Goal: Check status: Check status

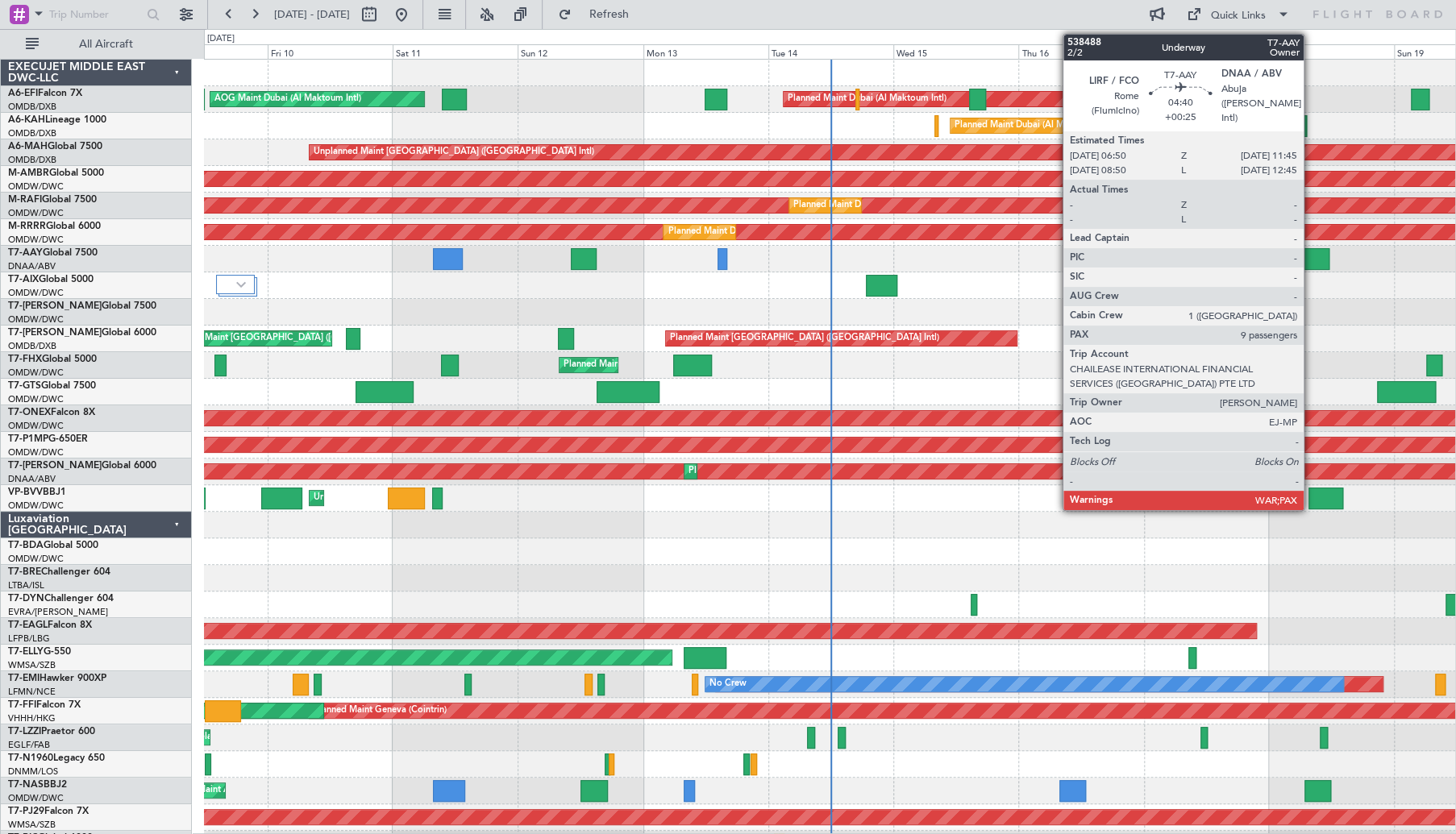
click at [1311, 264] on div at bounding box center [1315, 258] width 25 height 22
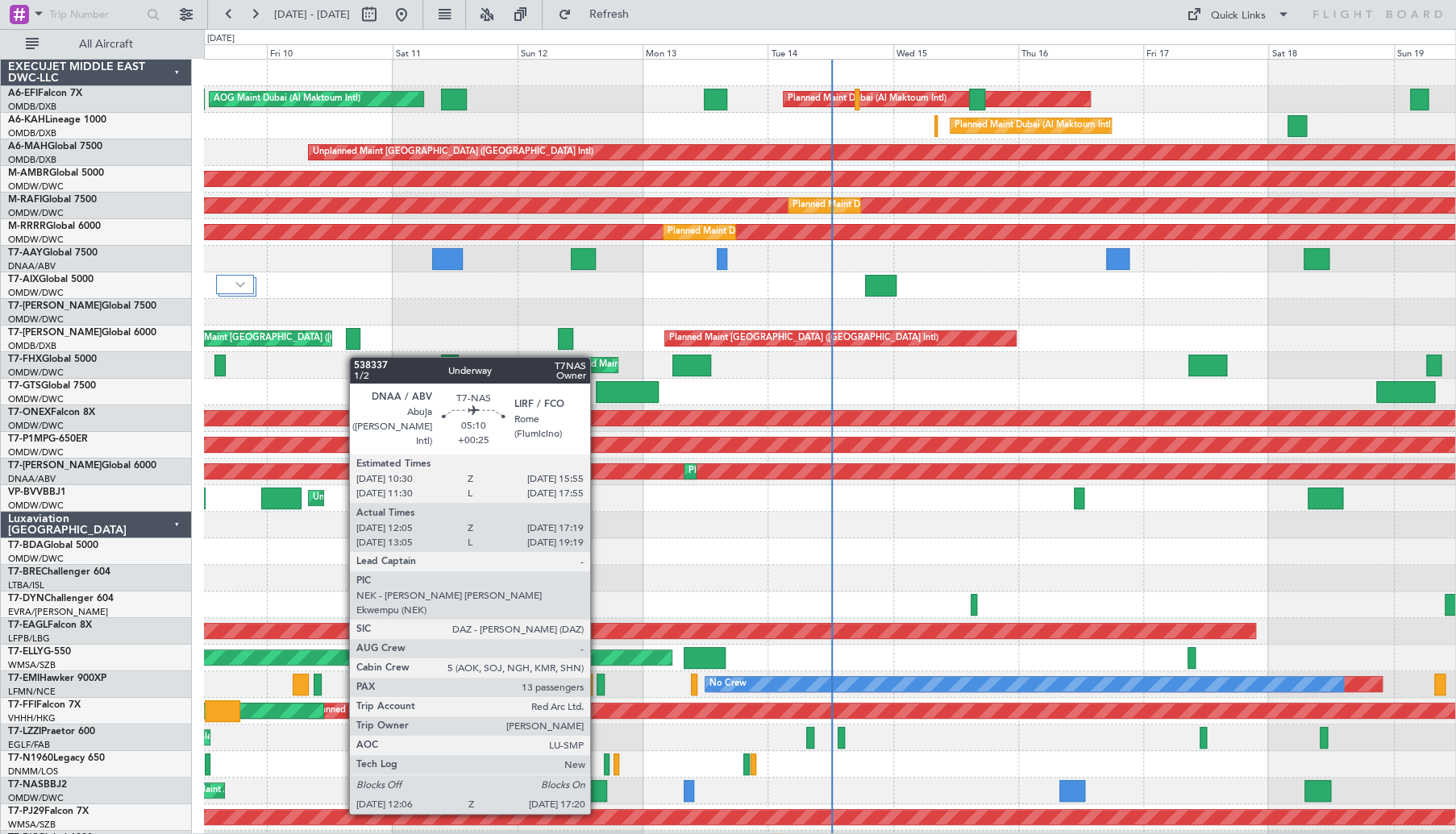
click at [597, 796] on div at bounding box center [593, 790] width 27 height 22
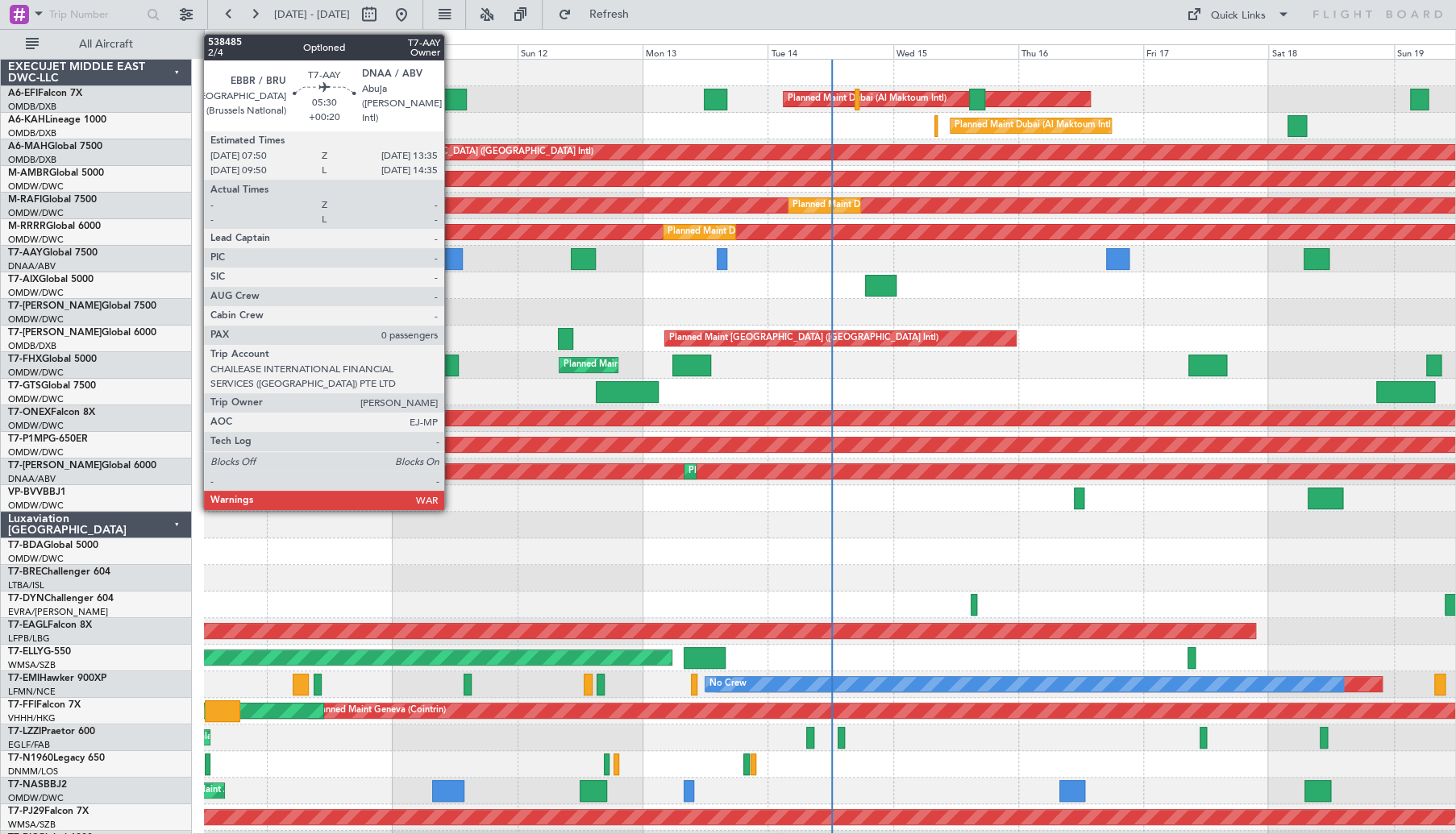
click at [451, 258] on div at bounding box center [447, 258] width 31 height 22
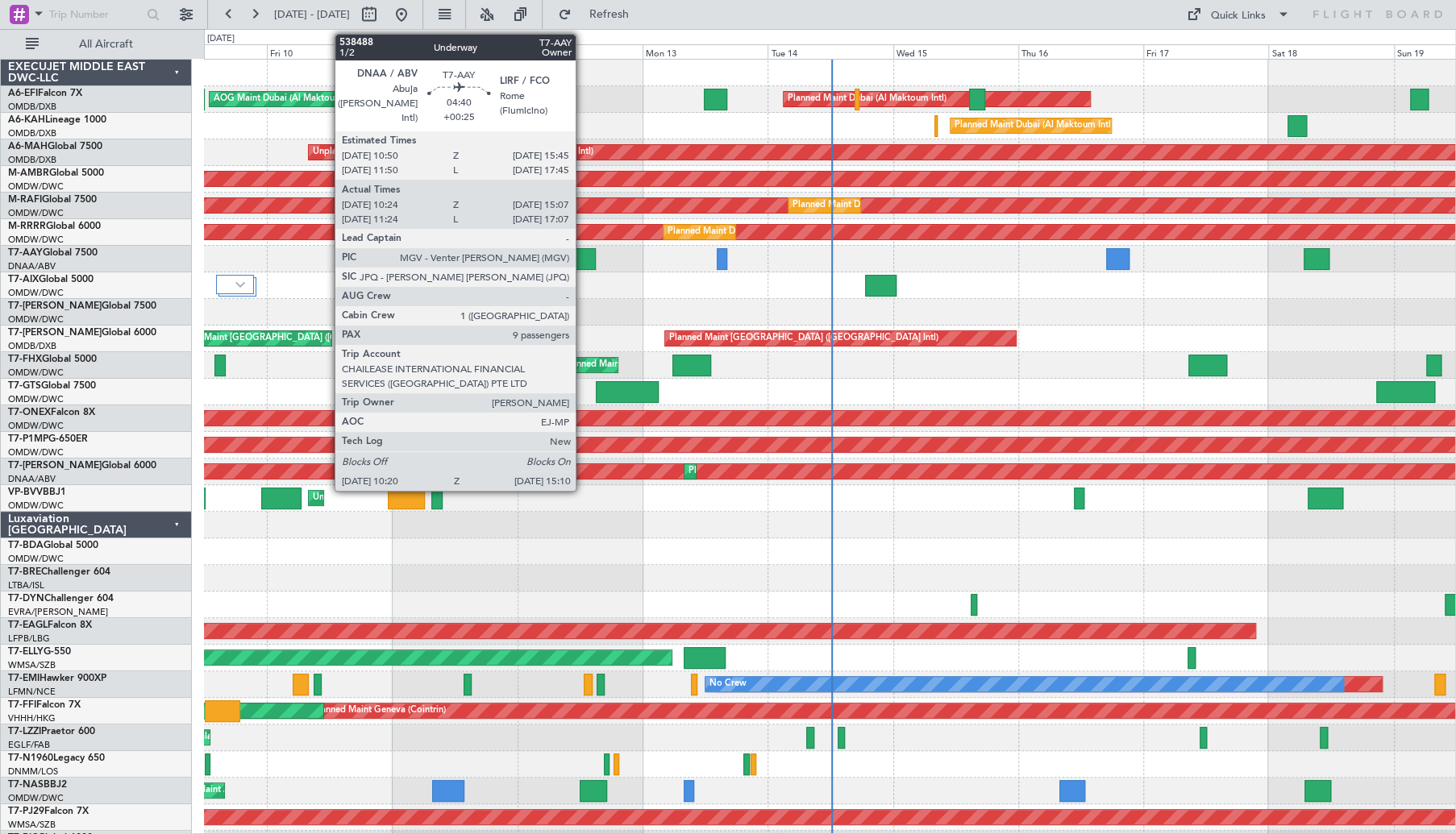
click at [583, 256] on div at bounding box center [583, 258] width 25 height 22
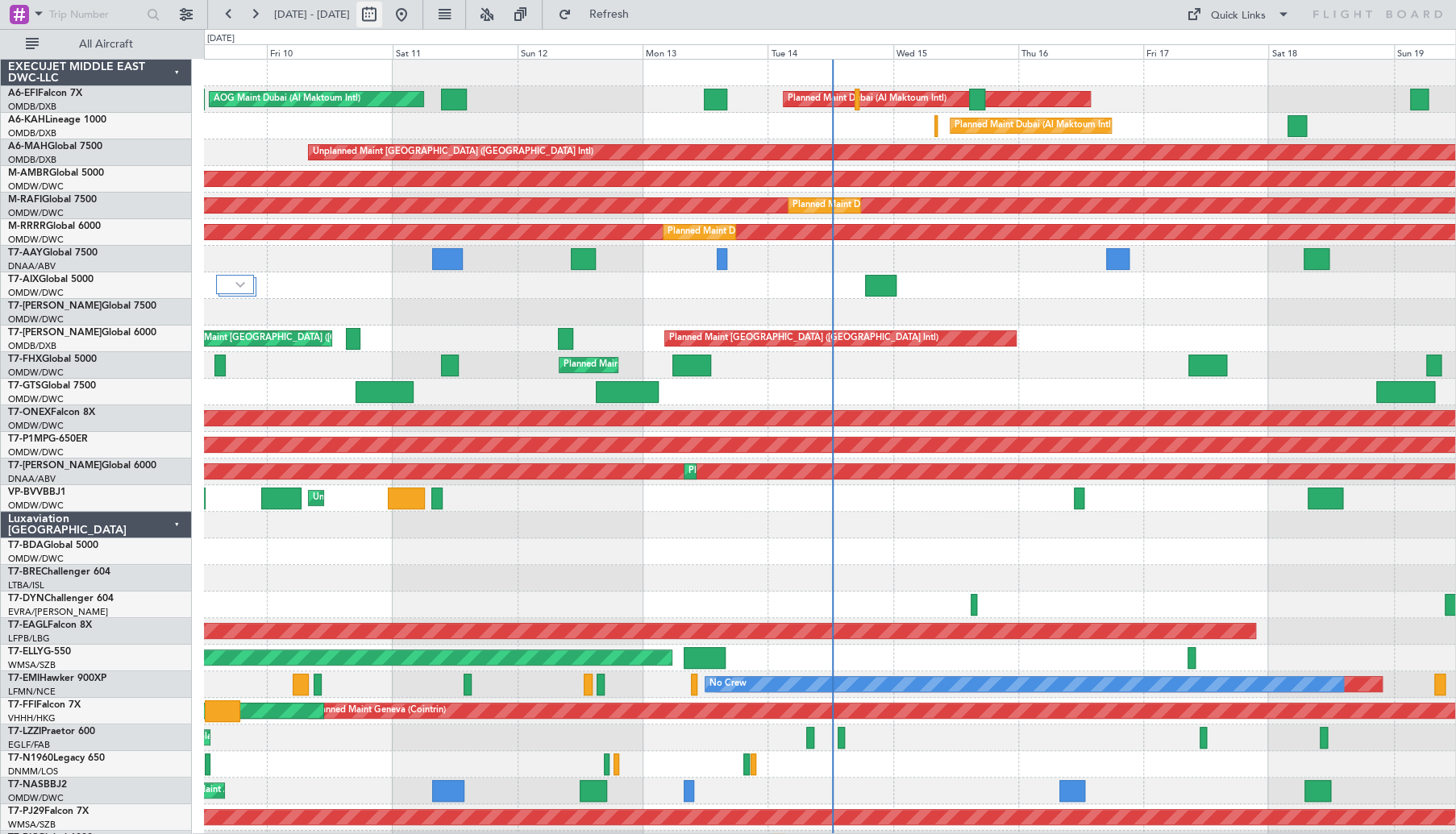
click at [382, 19] on button at bounding box center [368, 14] width 25 height 25
select select "10"
select select "2025"
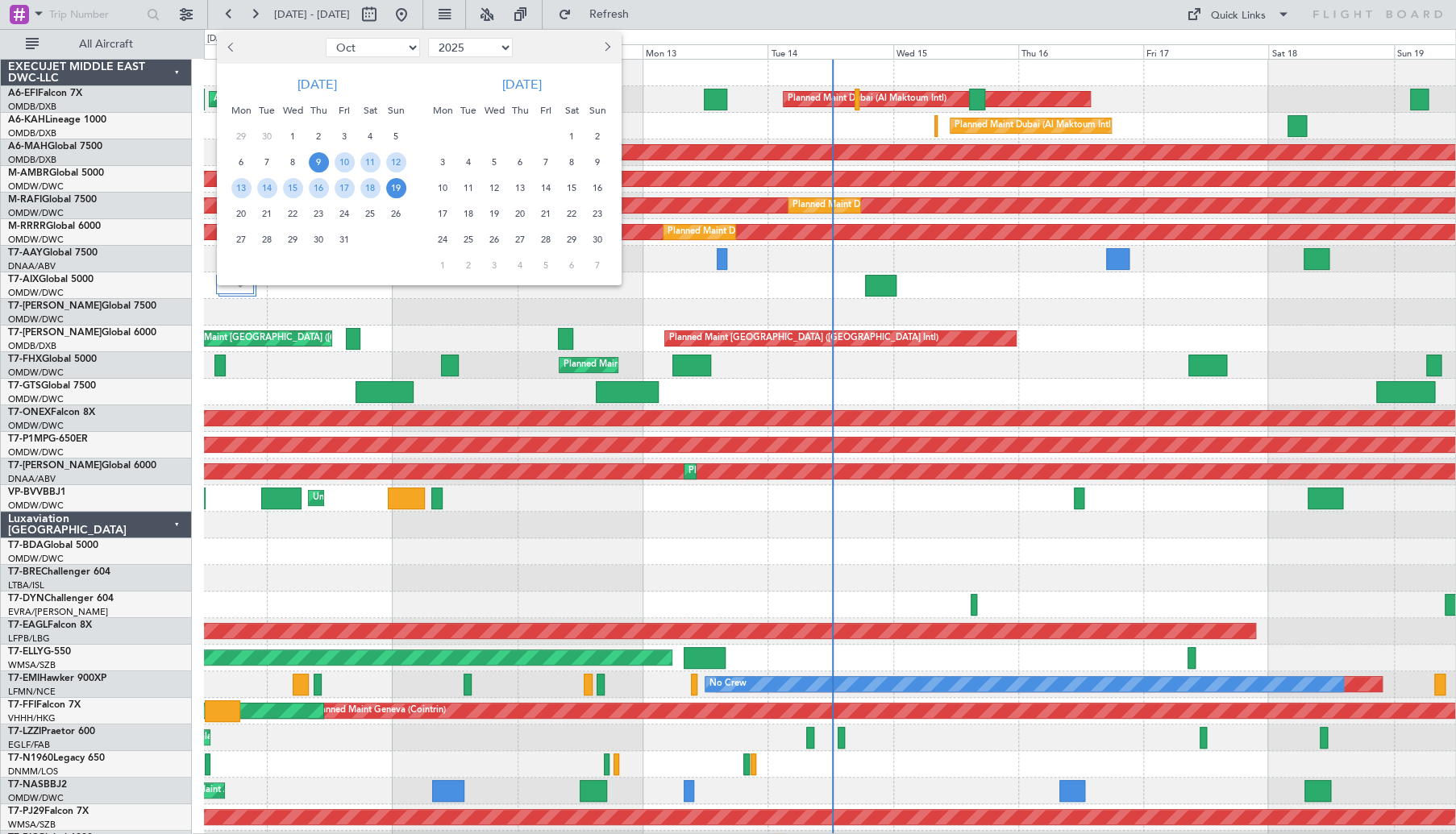
click at [236, 54] on button "Previous month" at bounding box center [232, 47] width 18 height 25
select select "8"
click at [400, 215] on span "24" at bounding box center [396, 214] width 20 height 20
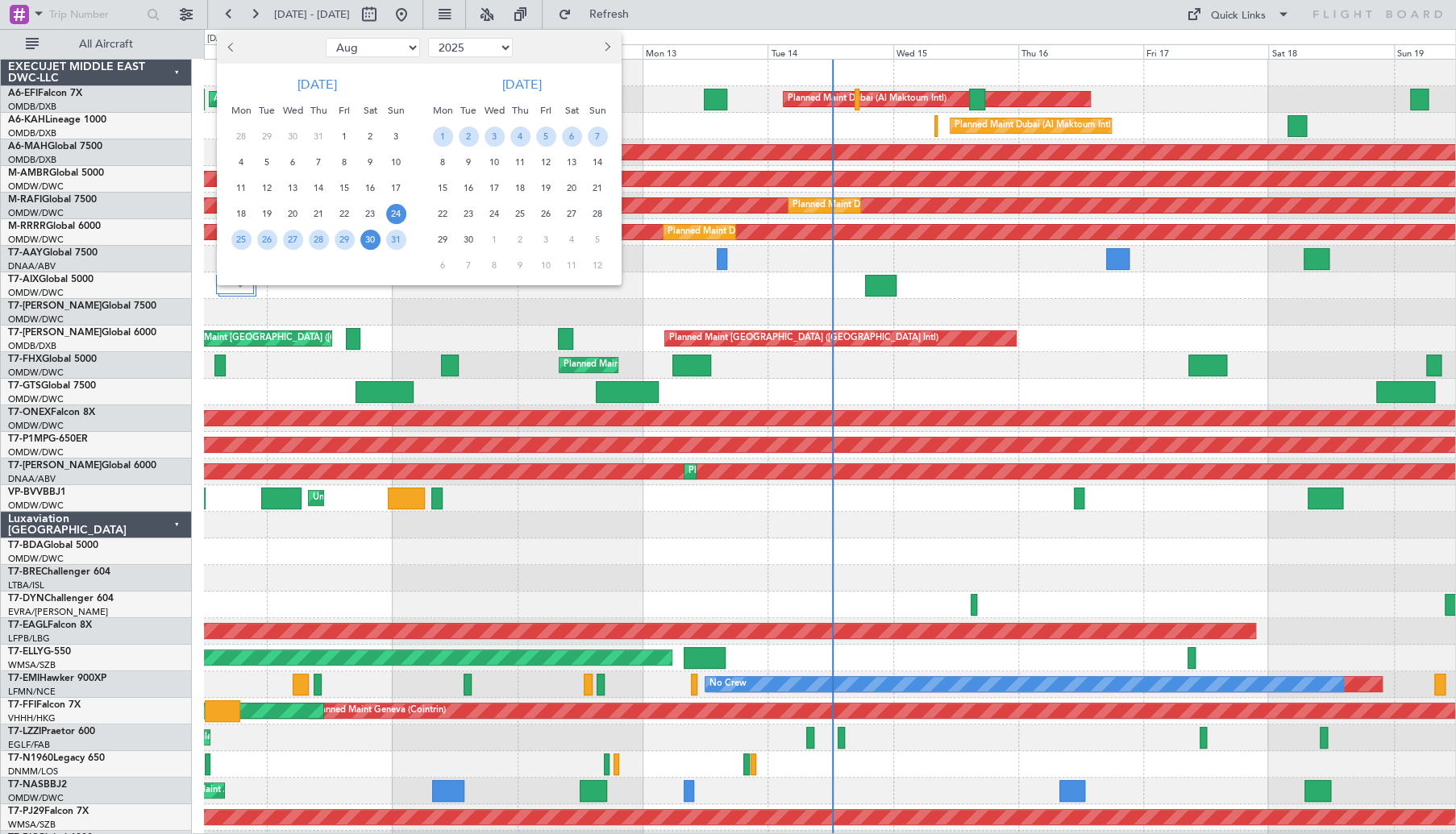
click at [368, 244] on span "30" at bounding box center [370, 239] width 20 height 20
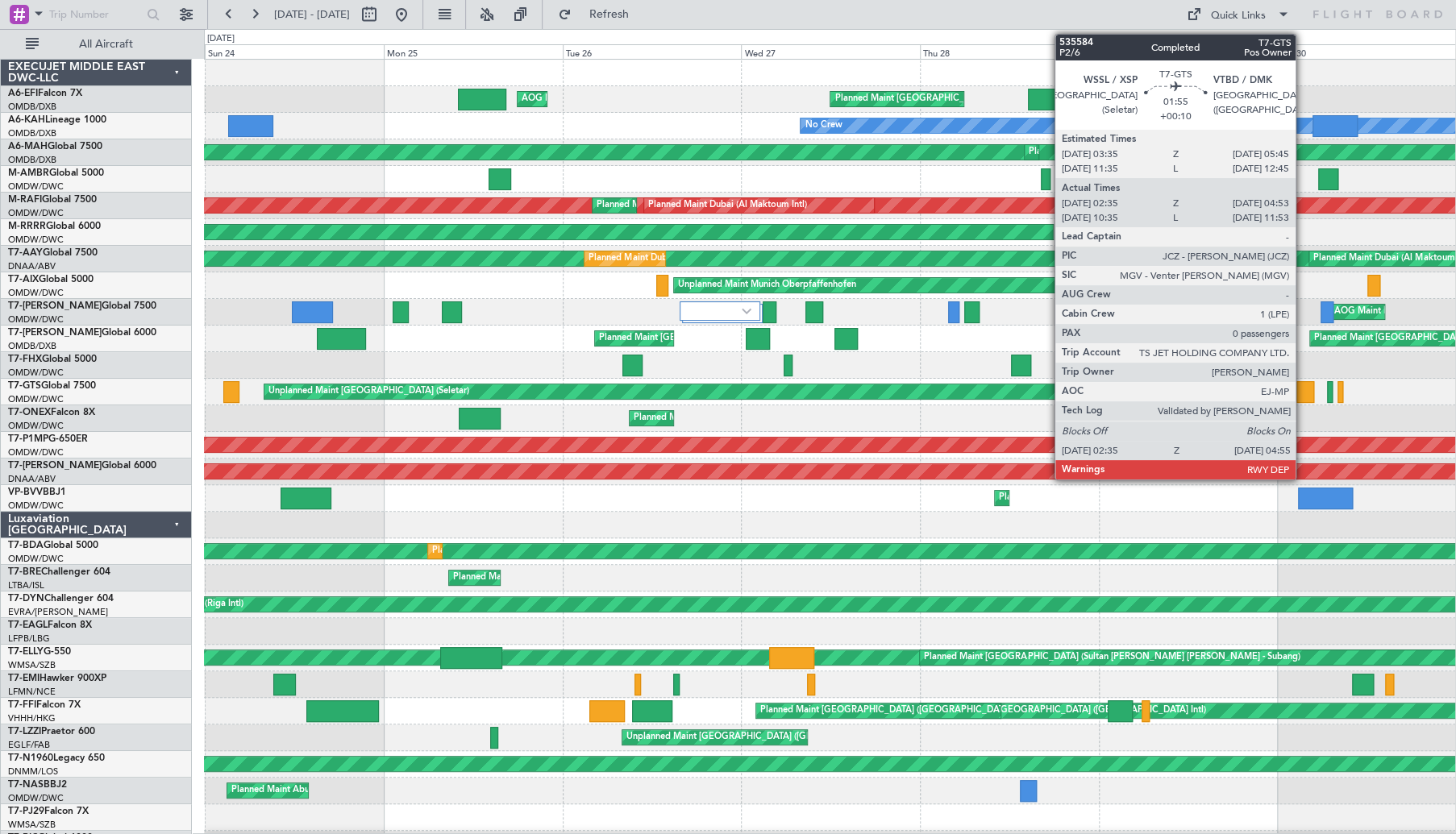
click at [1302, 390] on div at bounding box center [1305, 392] width 18 height 22
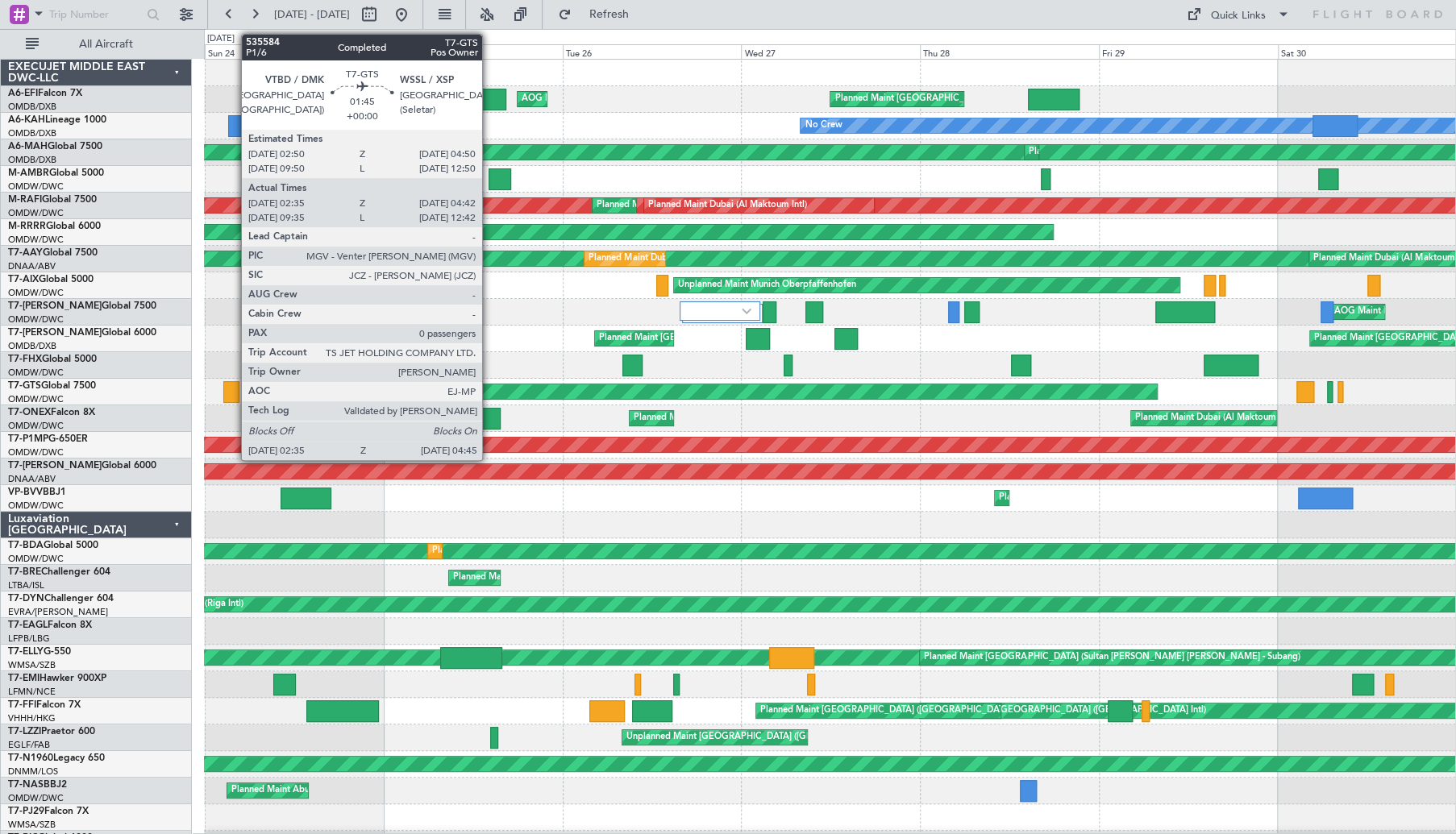
click at [233, 384] on div at bounding box center [231, 392] width 17 height 22
